Goal: Information Seeking & Learning: Learn about a topic

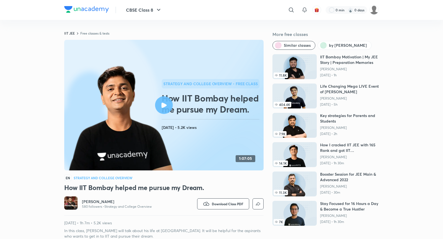
click at [92, 202] on h6 "[PERSON_NAME]" at bounding box center [117, 202] width 70 height 6
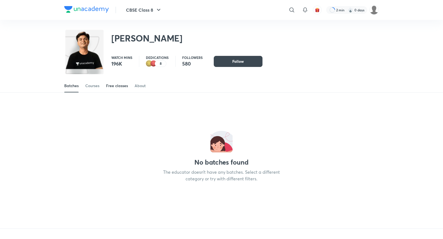
click at [118, 83] on div "Free classes" at bounding box center [117, 86] width 22 height 6
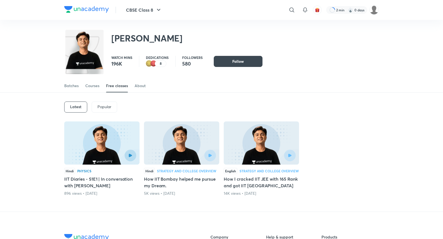
click at [184, 141] on img at bounding box center [181, 142] width 75 height 43
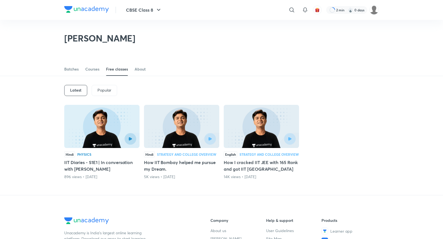
scroll to position [24, 0]
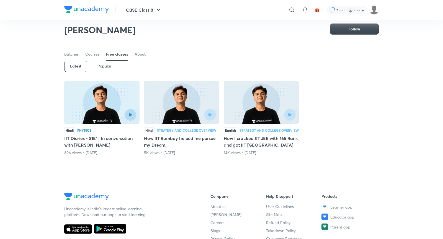
click at [267, 104] on img at bounding box center [261, 102] width 75 height 43
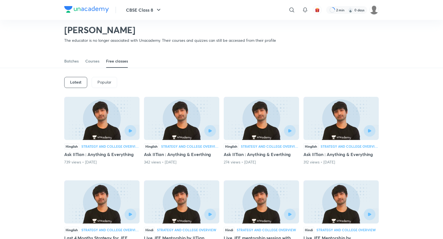
scroll to position [2, 0]
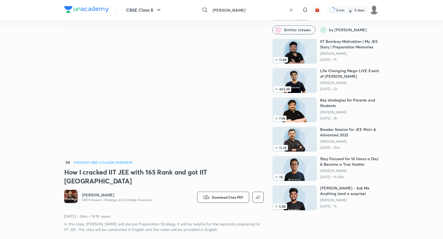
scroll to position [15, 0]
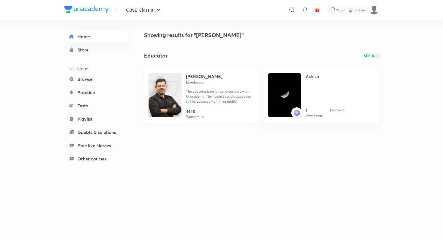
click at [209, 79] on h4 "[PERSON_NAME]" at bounding box center [204, 76] width 36 height 7
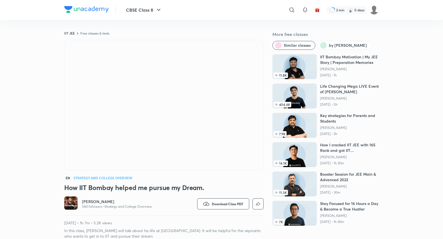
click at [90, 203] on h6 "[PERSON_NAME]" at bounding box center [117, 202] width 70 height 6
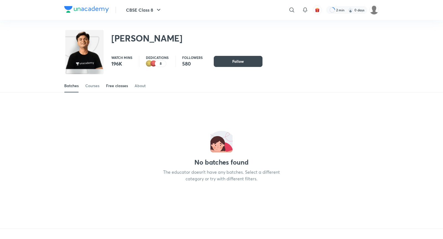
click at [119, 88] on div "Free classes" at bounding box center [117, 86] width 22 height 6
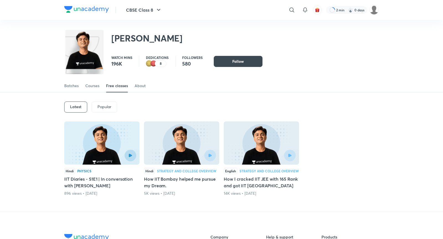
click at [90, 140] on img at bounding box center [101, 142] width 75 height 43
click at [117, 140] on img at bounding box center [101, 142] width 75 height 43
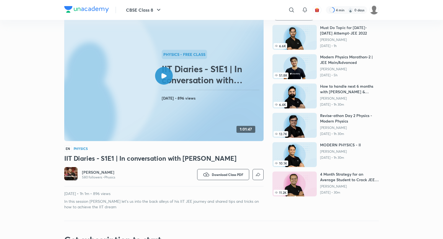
scroll to position [0, 0]
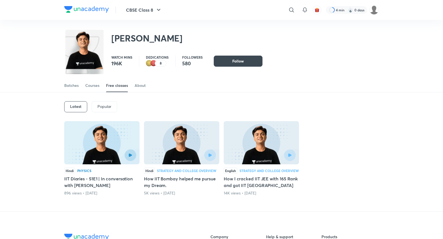
scroll to position [24, 0]
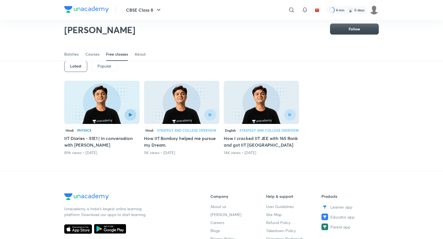
click at [177, 99] on img at bounding box center [181, 102] width 75 height 43
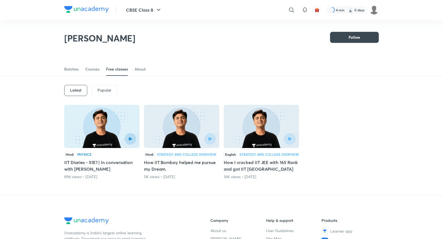
scroll to position [24, 0]
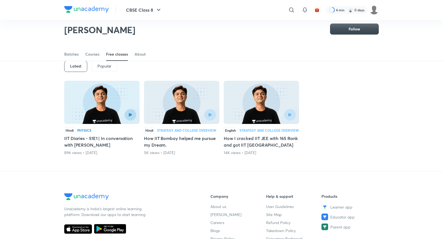
click at [247, 106] on img at bounding box center [261, 102] width 75 height 43
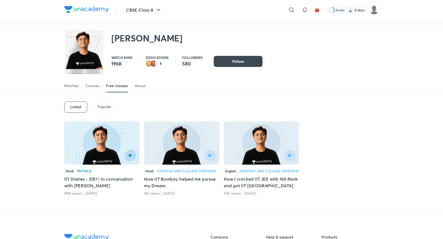
click at [237, 14] on div "​" at bounding box center [246, 9] width 102 height 13
